Goal: Information Seeking & Learning: Learn about a topic

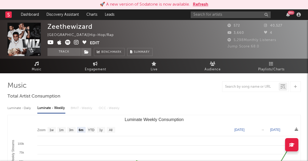
select select "6m"
click at [57, 14] on link "Discovery Assistant" at bounding box center [63, 14] width 40 height 11
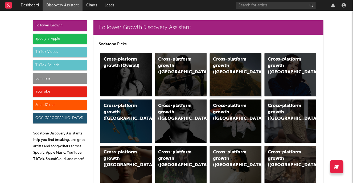
click at [229, 64] on div "Cross-platform growth (US)" at bounding box center [231, 65] width 36 height 19
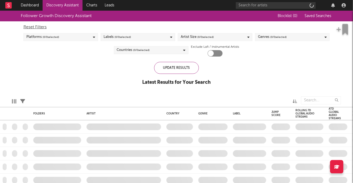
checkbox input "true"
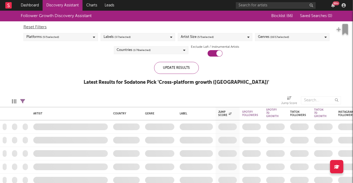
click at [247, 38] on div "Artist Size ( 5 / 5 selected)" at bounding box center [215, 37] width 75 height 8
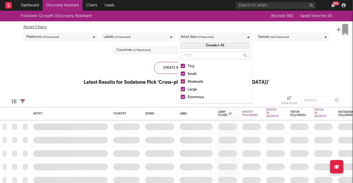
click at [196, 97] on div "Enormous" at bounding box center [219, 97] width 62 height 6
click at [181, 97] on input "Enormous" at bounding box center [181, 97] width 0 height 6
click at [192, 88] on div "Large" at bounding box center [219, 89] width 62 height 6
click at [181, 88] on input "Large" at bounding box center [181, 89] width 0 height 6
click at [199, 82] on div "Moderate" at bounding box center [219, 82] width 62 height 6
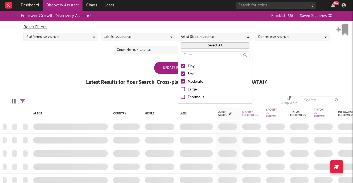
click at [181, 82] on input "Moderate" at bounding box center [181, 82] width 0 height 6
drag, startPoint x: 193, startPoint y: 72, endPoint x: 237, endPoint y: 68, distance: 44.2
click at [193, 72] on div "Small" at bounding box center [219, 74] width 62 height 6
click at [181, 72] on input "Small" at bounding box center [181, 74] width 0 height 6
click at [290, 63] on div "Follower Growth Discovery Assistant Blocklist ( 66 ) Saved Searches ( 0 ) Reset…" at bounding box center [176, 51] width 353 height 80
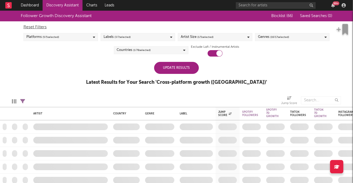
click at [178, 51] on div "Countries ( 1 / 78 selected)" at bounding box center [151, 50] width 75 height 8
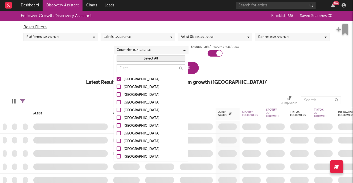
click at [133, 86] on div "Australia" at bounding box center [155, 87] width 62 height 6
click at [117, 86] on input "Australia" at bounding box center [117, 87] width 0 height 6
click at [130, 93] on div "Canada" at bounding box center [155, 95] width 62 height 6
click at [117, 93] on input "Canada" at bounding box center [117, 95] width 0 height 6
click at [135, 101] on div "United Kingdom" at bounding box center [155, 102] width 62 height 6
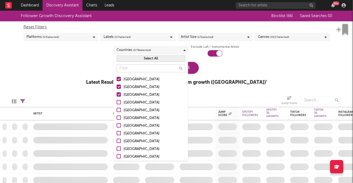
click at [117, 101] on input "United Kingdom" at bounding box center [117, 102] width 0 height 6
click at [259, 71] on div "Follower Growth Discovery Assistant Blocklist ( 66 ) Saved Searches ( 0 ) Reset…" at bounding box center [176, 51] width 353 height 80
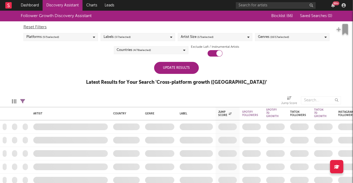
click at [176, 66] on div "Update Results" at bounding box center [176, 68] width 45 height 12
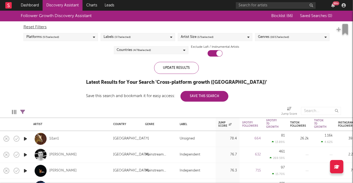
click at [301, 36] on div "Genres ( 16 / 17 selected)" at bounding box center [292, 37] width 75 height 8
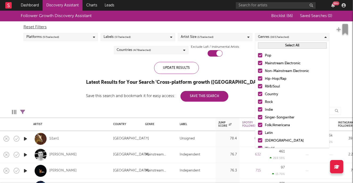
click at [295, 43] on button "Select All" at bounding box center [292, 45] width 69 height 6
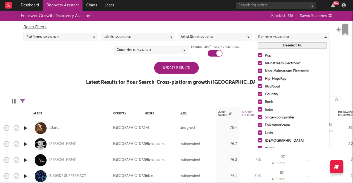
click at [295, 43] on button "Deselect All" at bounding box center [292, 45] width 69 height 6
click at [281, 77] on div "Hip-Hop/Rap" at bounding box center [296, 79] width 62 height 6
click at [258, 77] on input "Hip-Hop/Rap" at bounding box center [258, 79] width 0 height 6
click at [274, 85] on div "R&B/Soul" at bounding box center [296, 86] width 62 height 6
click at [258, 85] on input "R&B/Soul" at bounding box center [258, 86] width 0 height 6
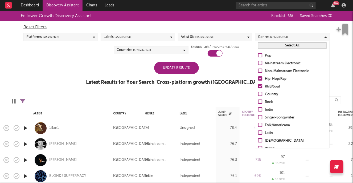
click at [193, 70] on div "Update Results" at bounding box center [176, 68] width 45 height 12
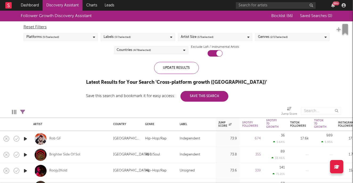
click at [24, 137] on icon "button" at bounding box center [26, 138] width 6 height 7
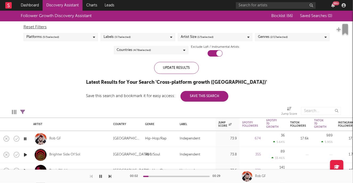
click at [26, 153] on icon "button" at bounding box center [26, 154] width 6 height 7
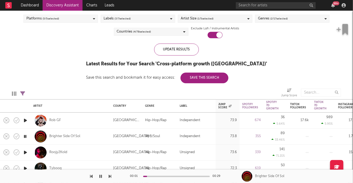
click at [26, 151] on icon "button" at bounding box center [26, 152] width 6 height 7
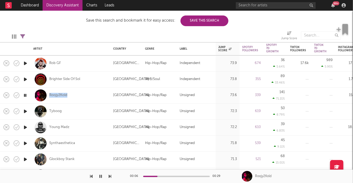
click at [25, 128] on icon "button" at bounding box center [26, 127] width 6 height 7
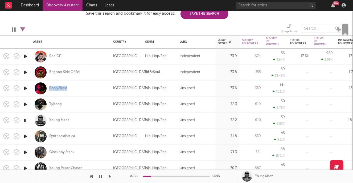
click at [25, 136] on icon "button" at bounding box center [26, 136] width 6 height 7
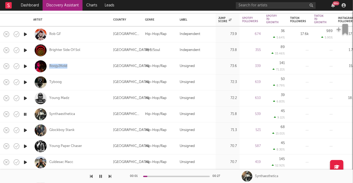
click at [26, 146] on icon "button" at bounding box center [26, 146] width 6 height 7
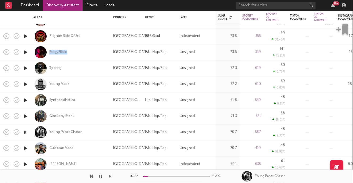
click at [26, 147] on icon "button" at bounding box center [26, 148] width 6 height 7
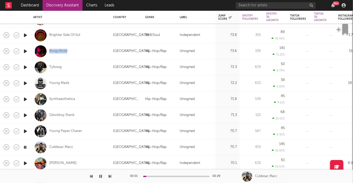
click at [26, 147] on icon "button" at bounding box center [25, 147] width 5 height 7
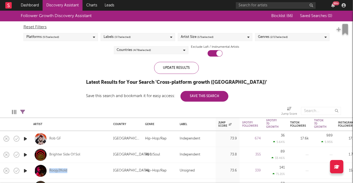
click at [298, 37] on div "Genres ( 2 / 17 selected)" at bounding box center [292, 37] width 75 height 8
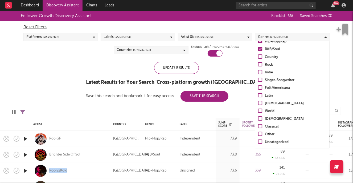
scroll to position [37, 0]
click at [269, 140] on div "Uncategorized" at bounding box center [296, 142] width 62 height 6
click at [258, 140] on input "Uncategorized" at bounding box center [258, 142] width 0 height 6
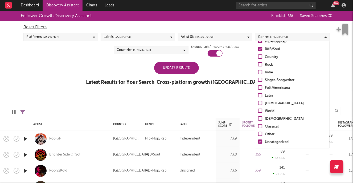
click at [268, 132] on div "Other" at bounding box center [296, 134] width 62 height 6
click at [258, 132] on input "Other" at bounding box center [258, 134] width 0 height 6
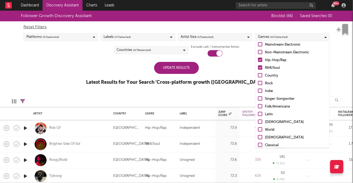
scroll to position [0, 0]
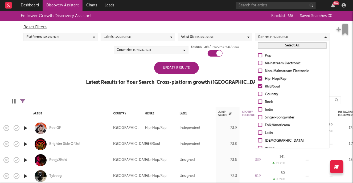
click at [273, 79] on div "Hip-Hop/Rap" at bounding box center [296, 79] width 62 height 6
click at [258, 79] on input "Hip-Hop/Rap" at bounding box center [258, 79] width 0 height 6
drag, startPoint x: 272, startPoint y: 85, endPoint x: 253, endPoint y: 83, distance: 19.3
click at [272, 85] on div "R&B/Soul" at bounding box center [296, 86] width 62 height 6
click at [258, 85] on input "R&B/Soul" at bounding box center [258, 86] width 0 height 6
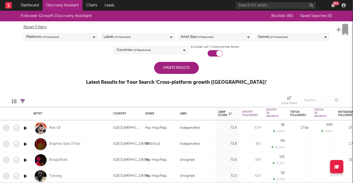
click at [180, 71] on div "Update Results" at bounding box center [176, 68] width 45 height 12
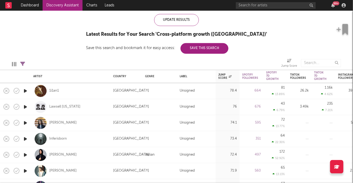
click at [26, 91] on icon "button" at bounding box center [26, 90] width 6 height 7
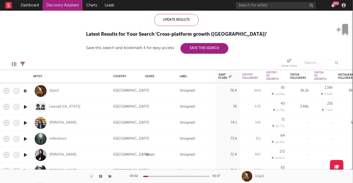
click at [26, 91] on icon "button" at bounding box center [25, 90] width 5 height 7
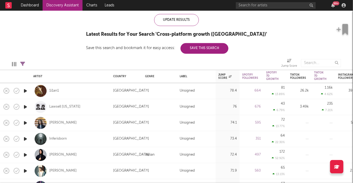
click at [26, 139] on icon "button" at bounding box center [26, 138] width 6 height 7
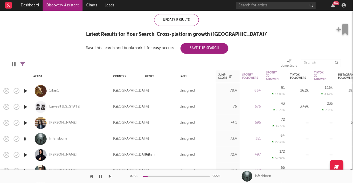
click at [26, 154] on icon "button" at bounding box center [26, 154] width 6 height 7
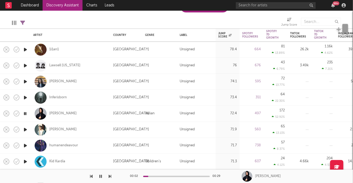
click at [25, 129] on icon "button" at bounding box center [26, 129] width 6 height 7
click at [25, 144] on icon "button" at bounding box center [26, 145] width 6 height 7
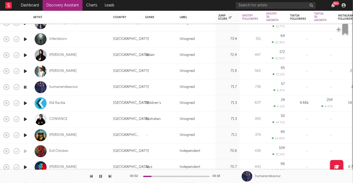
click at [26, 119] on icon "button" at bounding box center [26, 119] width 6 height 7
click at [26, 119] on icon "button" at bounding box center [25, 119] width 5 height 7
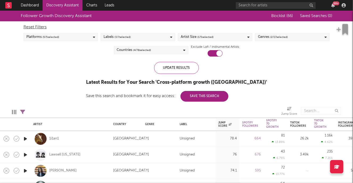
click at [234, 38] on div "Artist Size ( 1 / 5 selected)" at bounding box center [215, 37] width 75 height 8
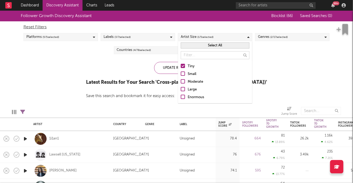
click at [190, 72] on div "Small" at bounding box center [219, 74] width 62 height 6
click at [181, 72] on input "Small" at bounding box center [181, 74] width 0 height 6
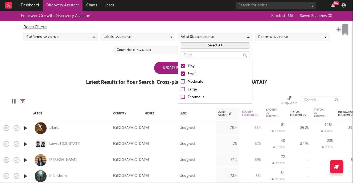
click at [190, 66] on div "Tiny" at bounding box center [219, 66] width 62 height 6
click at [181, 66] on input "Tiny" at bounding box center [181, 66] width 0 height 6
click at [114, 65] on div "Update Results Latest Results for Your Search ' Cross-platform growth (US) '" at bounding box center [176, 76] width 181 height 29
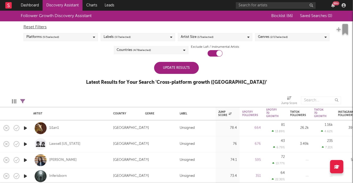
click at [298, 38] on div "Genres ( 2 / 17 selected)" at bounding box center [292, 37] width 75 height 8
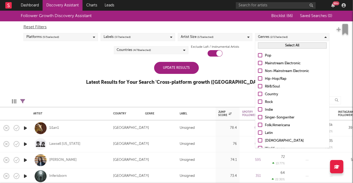
click at [286, 79] on div "Hip-Hop/Rap" at bounding box center [296, 79] width 62 height 6
click at [258, 79] on input "Hip-Hop/Rap" at bounding box center [258, 79] width 0 height 6
click at [273, 86] on div "R&B/Soul" at bounding box center [296, 86] width 62 height 6
click at [258, 86] on input "R&B/Soul" at bounding box center [258, 86] width 0 height 6
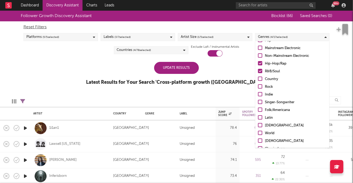
scroll to position [37, 0]
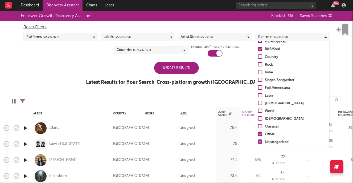
click at [92, 69] on div "Follower Growth Discovery Assistant Blocklist ( 66 ) Saved Searches ( 0 ) Reset…" at bounding box center [176, 51] width 353 height 80
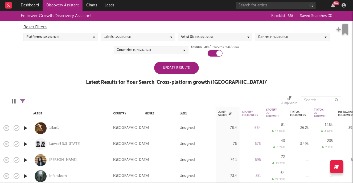
click at [166, 67] on div "Update Results" at bounding box center [176, 68] width 45 height 12
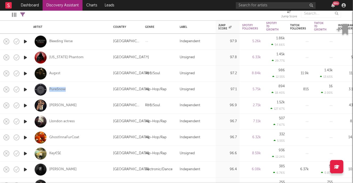
click at [26, 106] on icon "button" at bounding box center [26, 105] width 6 height 7
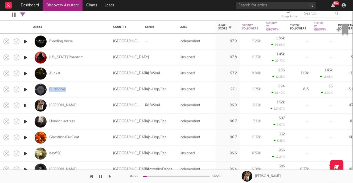
click at [26, 106] on icon "button" at bounding box center [25, 105] width 5 height 7
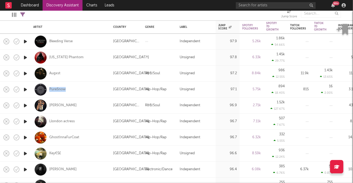
click at [26, 120] on icon "button" at bounding box center [26, 121] width 6 height 7
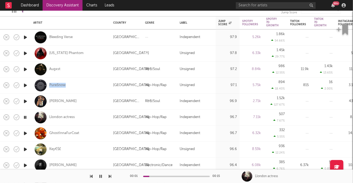
click at [25, 118] on icon "button" at bounding box center [25, 117] width 5 height 7
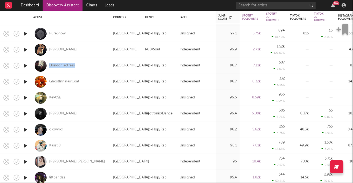
click at [24, 113] on icon "button" at bounding box center [26, 113] width 6 height 7
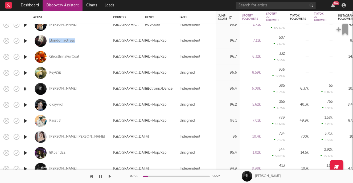
click at [27, 120] on icon "button" at bounding box center [26, 121] width 6 height 7
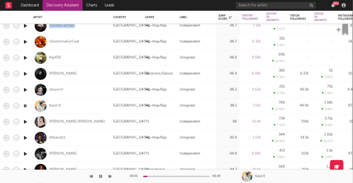
click at [26, 136] on icon "button" at bounding box center [26, 137] width 6 height 7
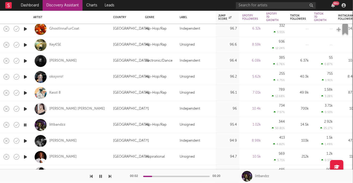
click at [27, 141] on icon "button" at bounding box center [26, 141] width 6 height 7
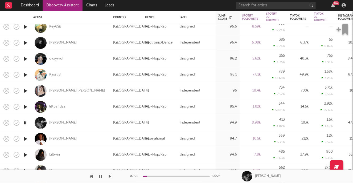
click at [26, 137] on icon "button" at bounding box center [26, 138] width 6 height 7
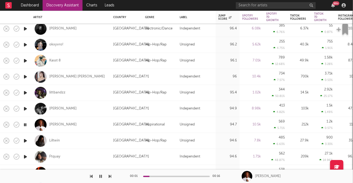
click at [26, 140] on icon "button" at bounding box center [26, 140] width 6 height 7
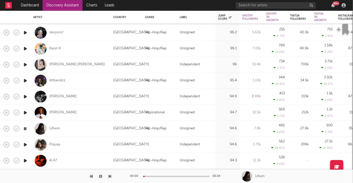
click at [24, 145] on icon "button" at bounding box center [26, 144] width 6 height 7
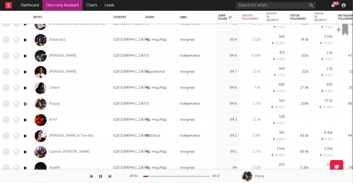
click at [25, 135] on icon "button" at bounding box center [26, 136] width 6 height 7
click at [26, 119] on icon "button" at bounding box center [26, 120] width 6 height 7
click at [26, 119] on icon "button" at bounding box center [25, 120] width 5 height 7
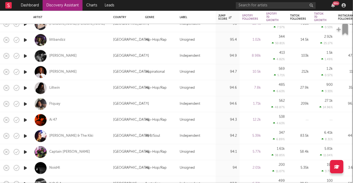
click at [25, 152] on icon "button" at bounding box center [26, 152] width 6 height 7
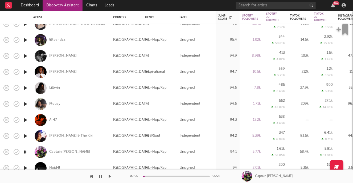
click at [25, 152] on icon "button" at bounding box center [25, 152] width 5 height 7
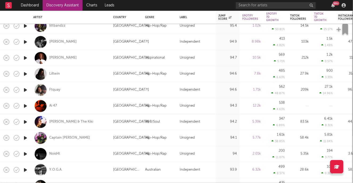
click at [26, 137] on icon "button" at bounding box center [26, 138] width 6 height 7
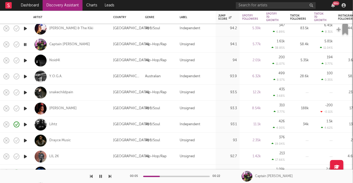
click at [26, 140] on icon "button" at bounding box center [26, 140] width 6 height 7
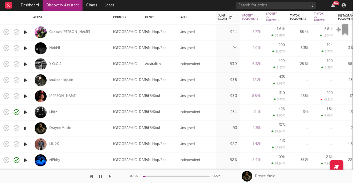
click at [26, 143] on icon "button" at bounding box center [26, 144] width 6 height 7
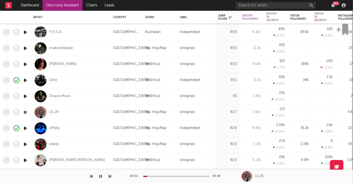
click at [26, 143] on icon "button" at bounding box center [26, 144] width 6 height 7
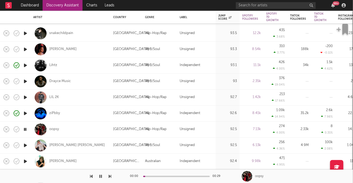
click at [25, 144] on icon "button" at bounding box center [26, 145] width 6 height 7
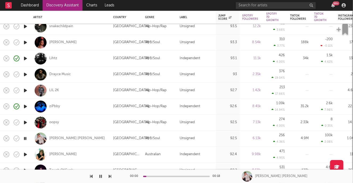
click at [26, 139] on icon "button" at bounding box center [25, 138] width 5 height 7
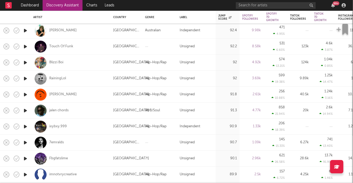
click at [26, 142] on icon "button" at bounding box center [26, 142] width 6 height 7
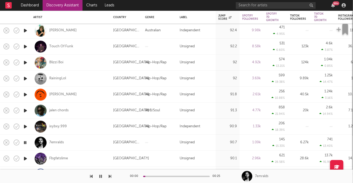
click at [26, 142] on icon "button" at bounding box center [25, 142] width 5 height 7
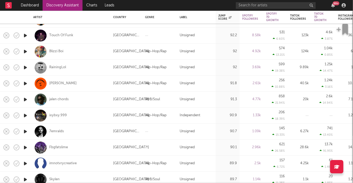
click at [26, 146] on icon "button" at bounding box center [26, 147] width 6 height 7
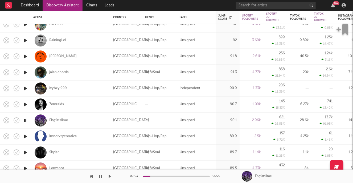
click at [26, 137] on icon "button" at bounding box center [26, 136] width 6 height 7
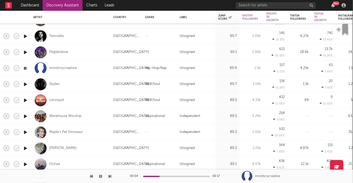
click at [26, 131] on icon "button" at bounding box center [26, 132] width 6 height 7
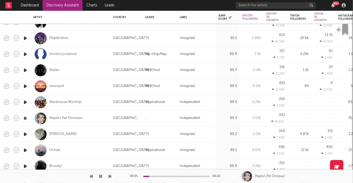
click at [26, 149] on icon "button" at bounding box center [26, 150] width 6 height 7
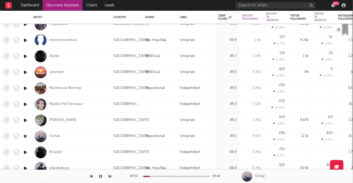
click at [26, 151] on icon "button" at bounding box center [26, 152] width 6 height 7
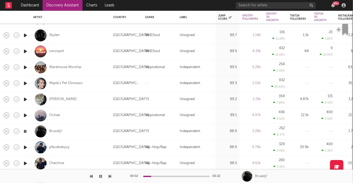
click at [25, 147] on icon "button" at bounding box center [26, 147] width 6 height 7
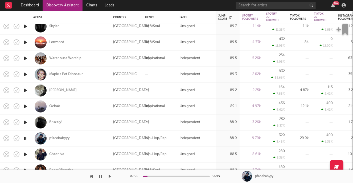
click at [25, 154] on icon "button" at bounding box center [26, 154] width 6 height 7
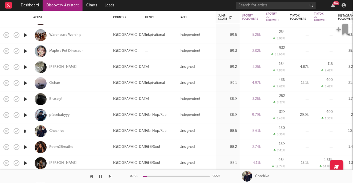
click at [25, 147] on icon "button" at bounding box center [26, 147] width 6 height 7
click at [25, 147] on icon "button" at bounding box center [25, 147] width 5 height 7
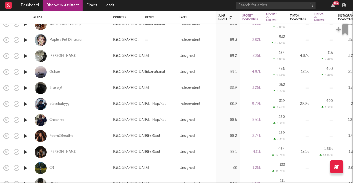
click at [24, 151] on icon "button" at bounding box center [26, 152] width 6 height 7
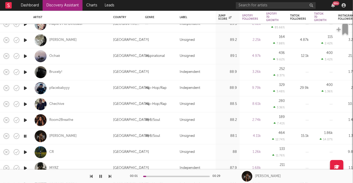
click at [25, 151] on icon "button" at bounding box center [26, 152] width 6 height 7
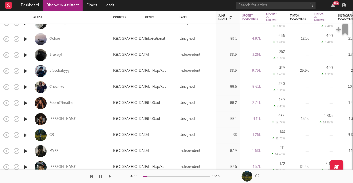
click at [25, 150] on icon "button" at bounding box center [26, 151] width 6 height 7
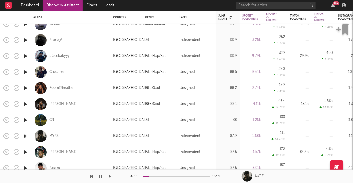
click at [25, 152] on icon "button" at bounding box center [26, 152] width 6 height 7
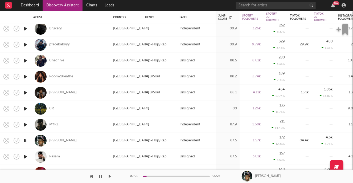
click at [26, 156] on icon "button" at bounding box center [26, 156] width 6 height 7
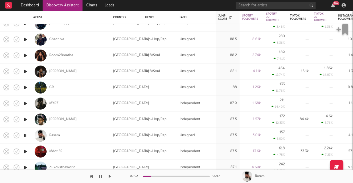
click at [26, 150] on icon "button" at bounding box center [26, 151] width 6 height 7
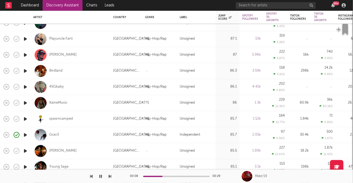
click at [26, 136] on icon "button" at bounding box center [26, 135] width 6 height 7
click at [25, 134] on icon "button" at bounding box center [25, 135] width 5 height 7
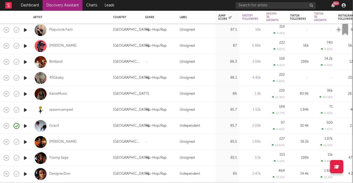
click at [26, 158] on icon "button" at bounding box center [26, 158] width 6 height 7
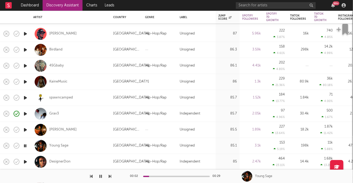
click at [26, 160] on icon "button" at bounding box center [26, 161] width 6 height 7
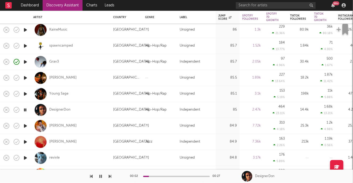
click at [25, 141] on icon "button" at bounding box center [26, 142] width 6 height 7
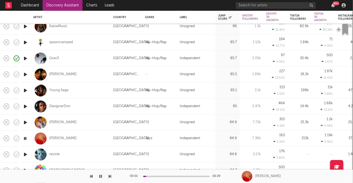
click at [25, 154] on icon "button" at bounding box center [26, 154] width 6 height 7
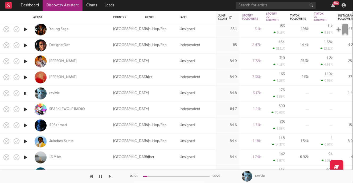
click at [25, 124] on icon "button" at bounding box center [26, 125] width 6 height 7
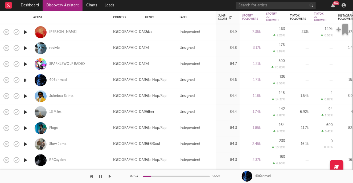
click at [25, 128] on icon "button" at bounding box center [26, 128] width 6 height 7
click at [25, 144] on icon "button" at bounding box center [26, 144] width 6 height 7
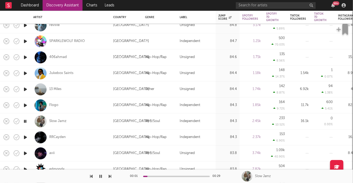
click at [26, 136] on icon "button" at bounding box center [26, 137] width 6 height 7
click at [26, 153] on icon "button" at bounding box center [26, 153] width 6 height 7
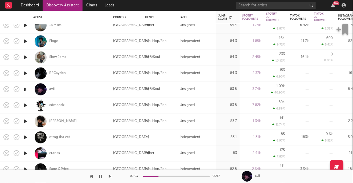
click at [24, 152] on icon "button" at bounding box center [26, 153] width 6 height 7
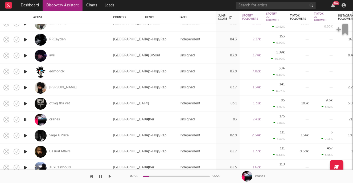
click at [26, 151] on icon "button" at bounding box center [26, 151] width 6 height 7
click at [25, 151] on icon "button" at bounding box center [25, 151] width 5 height 7
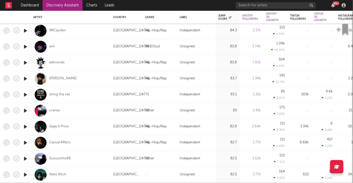
click at [26, 158] on icon "button" at bounding box center [26, 158] width 6 height 7
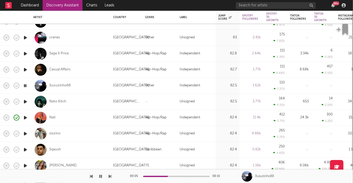
click at [26, 150] on icon "button" at bounding box center [26, 149] width 6 height 7
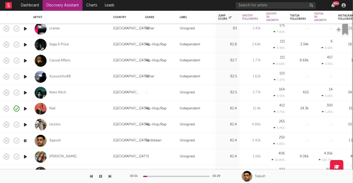
click at [26, 141] on icon "button" at bounding box center [25, 140] width 5 height 7
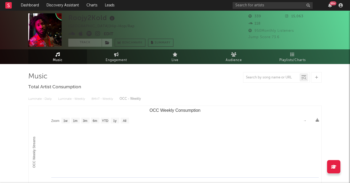
select select "1w"
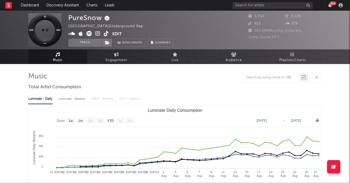
select select "1w"
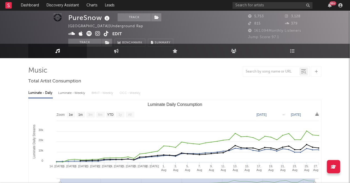
scroll to position [8, 0]
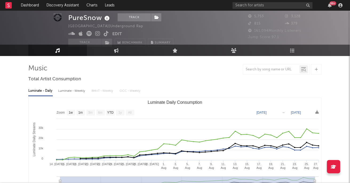
click at [73, 90] on div "Luminate - Weekly" at bounding box center [72, 90] width 28 height 9
select select "1w"
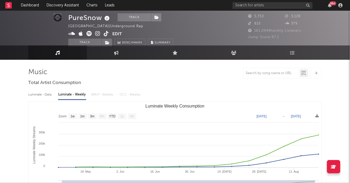
scroll to position [0, 0]
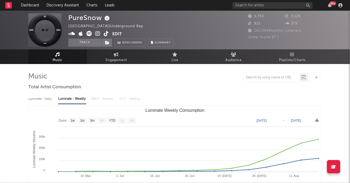
click at [98, 35] on icon at bounding box center [97, 33] width 5 height 5
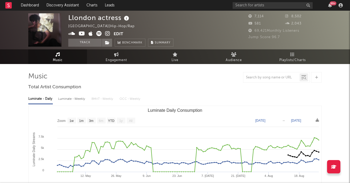
select select "1w"
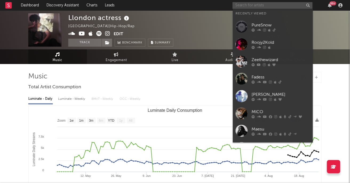
click at [262, 3] on input "text" at bounding box center [272, 5] width 80 height 7
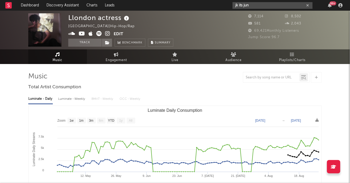
click at [236, 6] on input "jk its jun" at bounding box center [272, 5] width 80 height 7
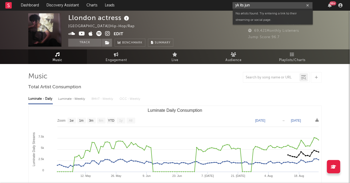
click at [253, 4] on input "yk its jun" at bounding box center [272, 5] width 80 height 7
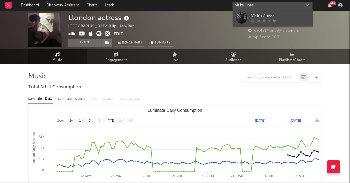
type input "yk its junaa"
click at [274, 16] on div "Yk It’s Junaa" at bounding box center [280, 16] width 59 height 6
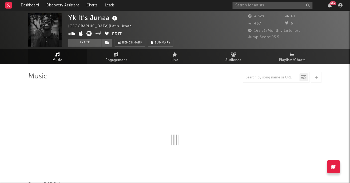
select select "1w"
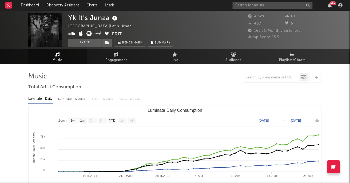
click at [64, 99] on div "Luminate - Weekly" at bounding box center [72, 98] width 28 height 9
select select "1w"
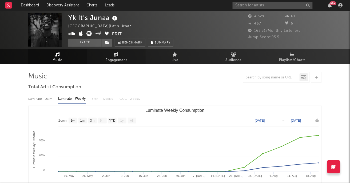
click at [114, 59] on span "Engagement" at bounding box center [116, 60] width 21 height 6
select select "1w"
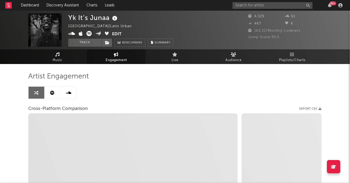
select select "1m"
